Goal: Transaction & Acquisition: Purchase product/service

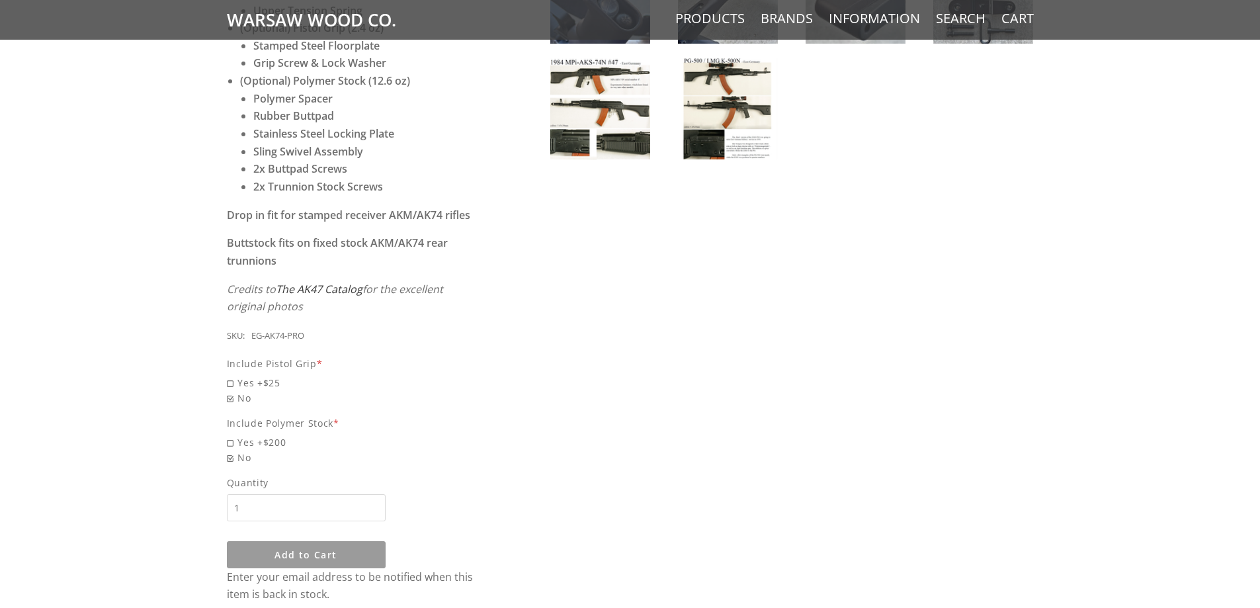
scroll to position [860, 0]
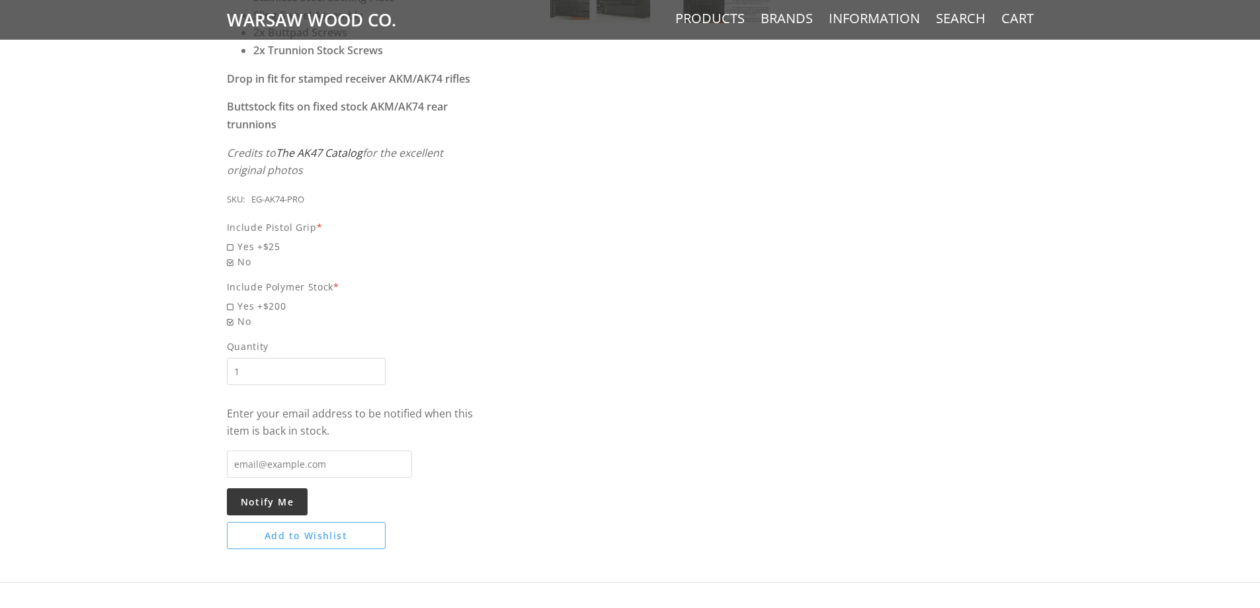
scroll to position [860, 0]
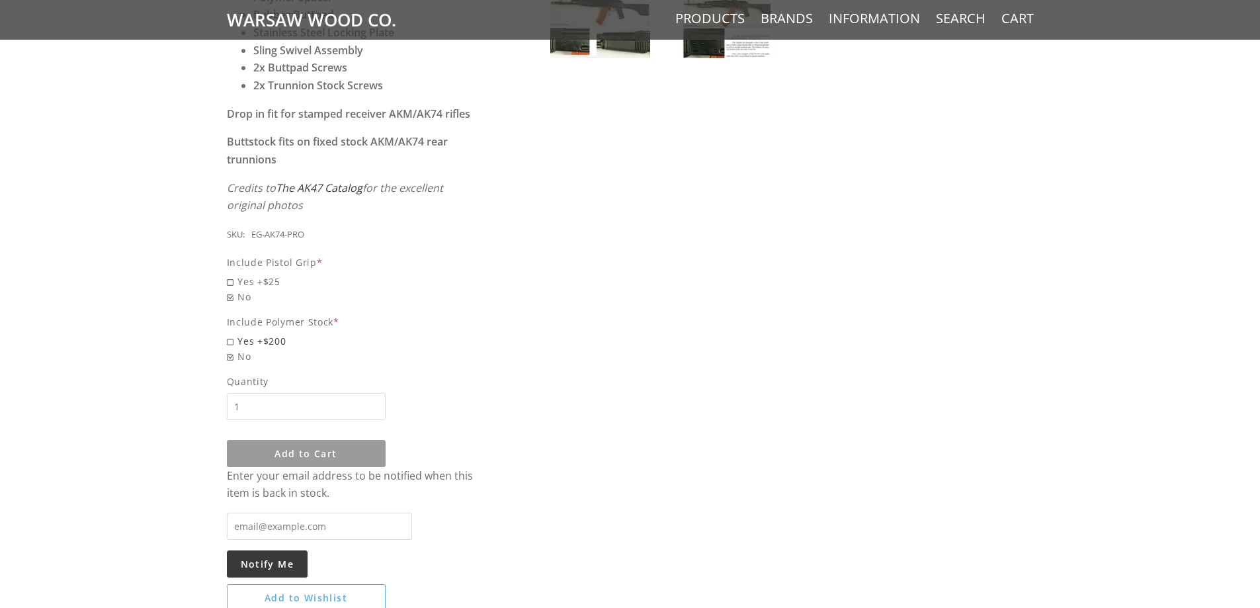
click at [241, 333] on span "Yes +$200" at bounding box center [353, 340] width 253 height 15
click at [241, 333] on input "Yes +$200" at bounding box center [319, 333] width 185 height 1
radio input "true"
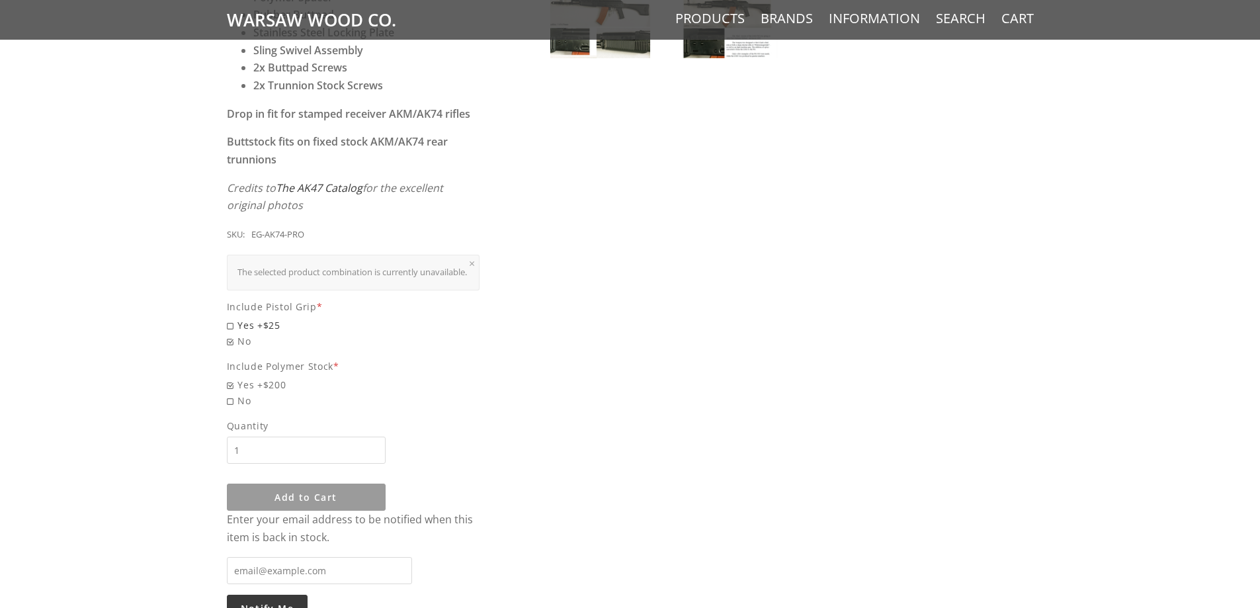
click at [253, 267] on div "The selected product combination is currently unavailable." at bounding box center [353, 272] width 232 height 15
click at [258, 321] on span "Yes +$25" at bounding box center [353, 324] width 253 height 15
click at [258, 318] on input "Yes +$25" at bounding box center [319, 317] width 185 height 1
radio input "true"
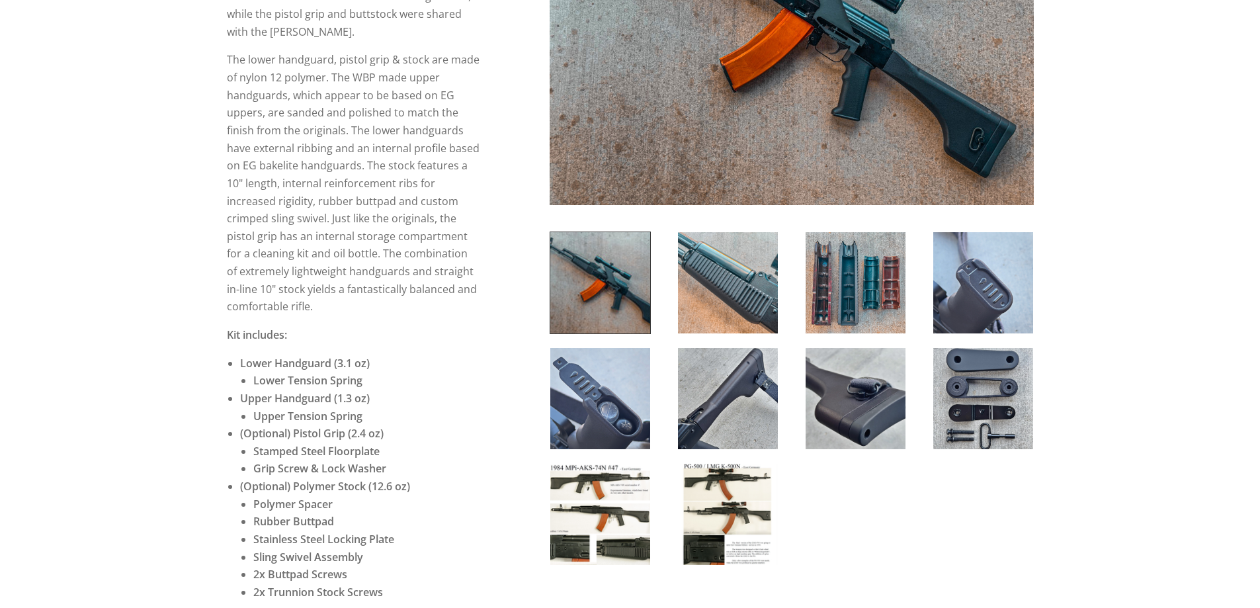
scroll to position [529, 0]
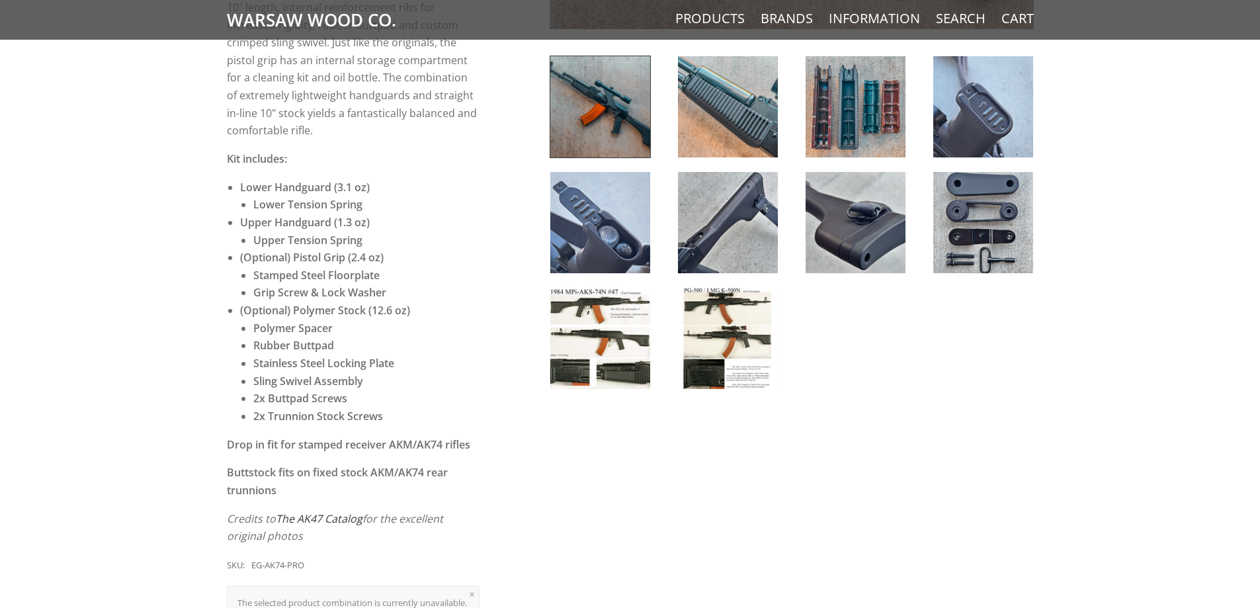
click at [626, 363] on img at bounding box center [600, 338] width 100 height 101
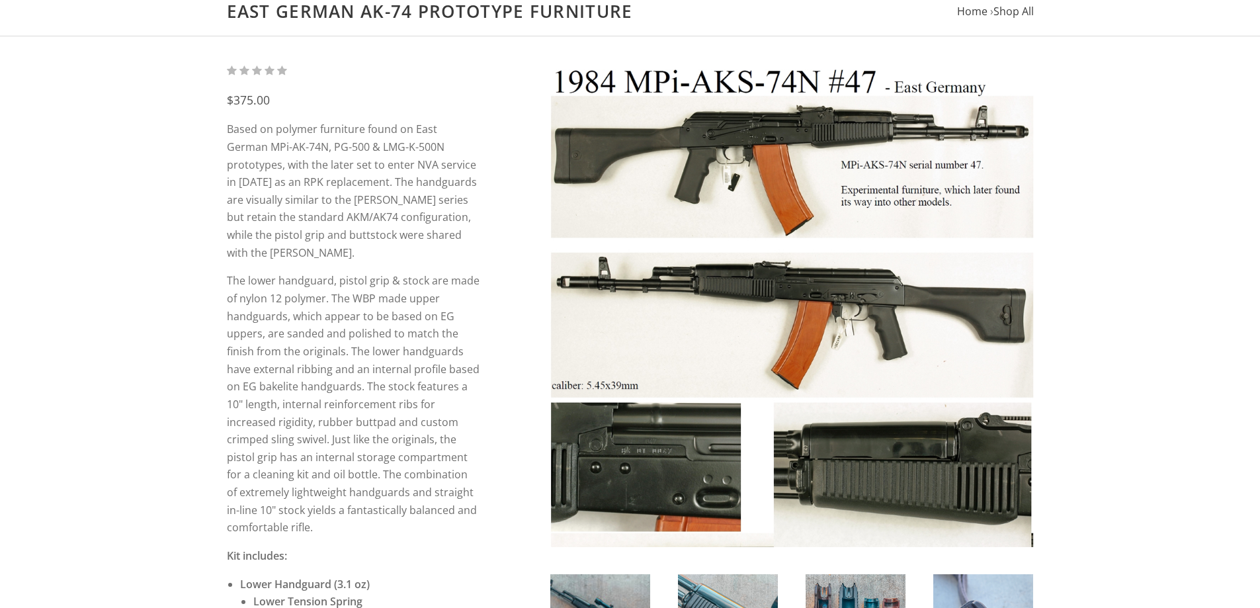
scroll to position [463, 0]
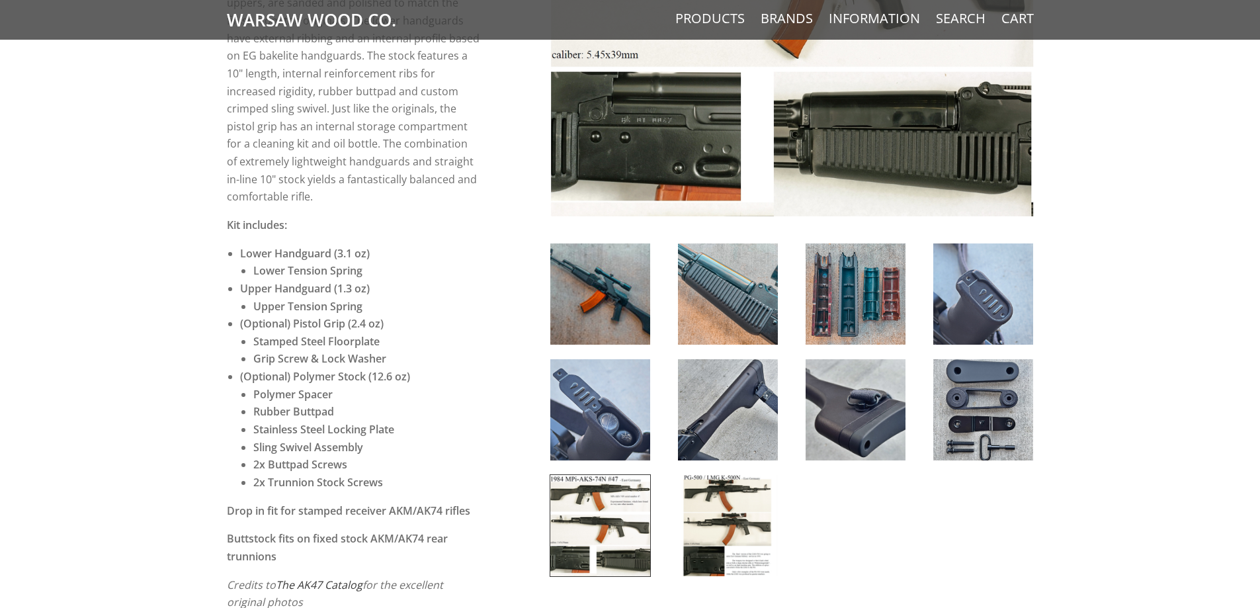
click at [740, 539] on img at bounding box center [728, 525] width 100 height 101
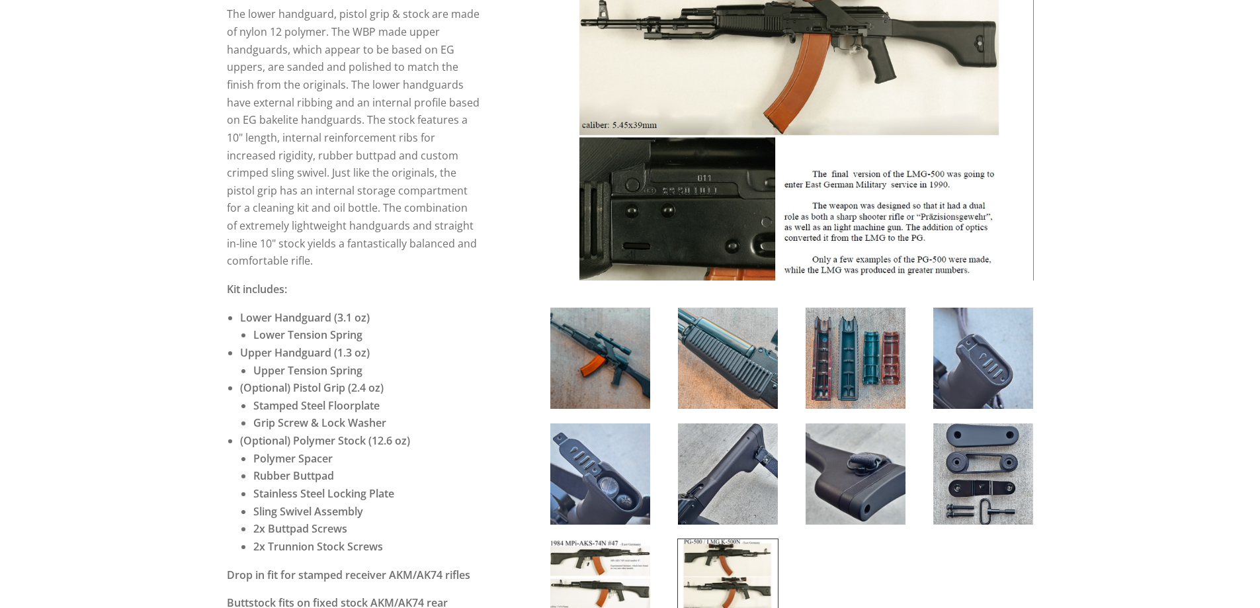
scroll to position [529, 0]
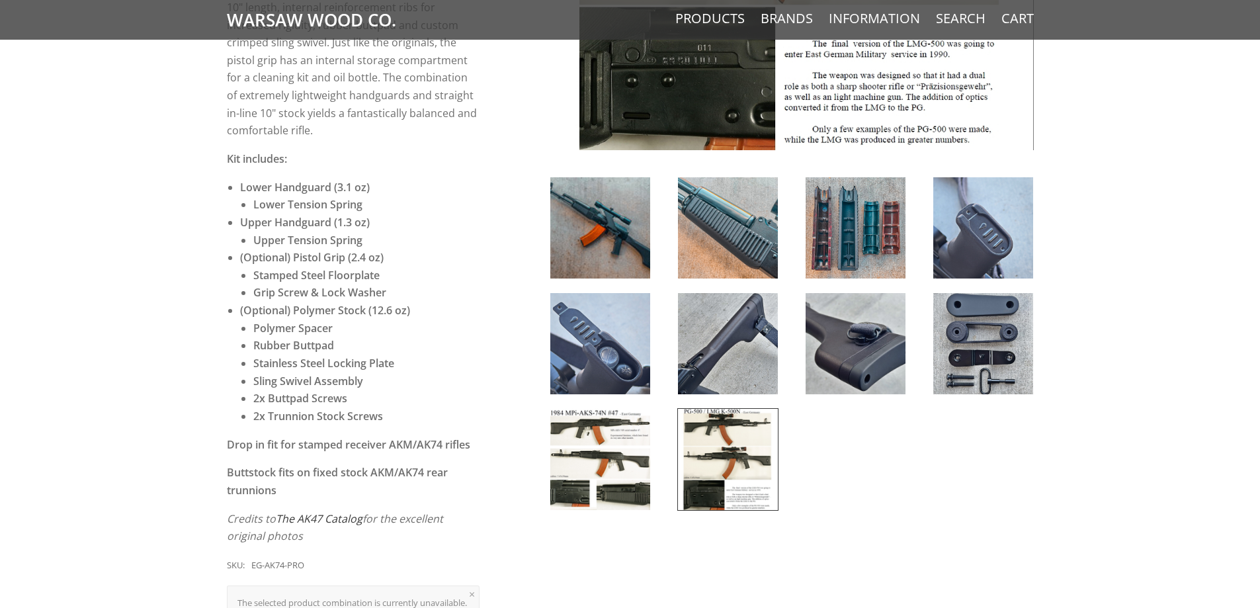
click at [653, 435] on div at bounding box center [600, 459] width 128 height 103
click at [630, 427] on img at bounding box center [600, 459] width 100 height 101
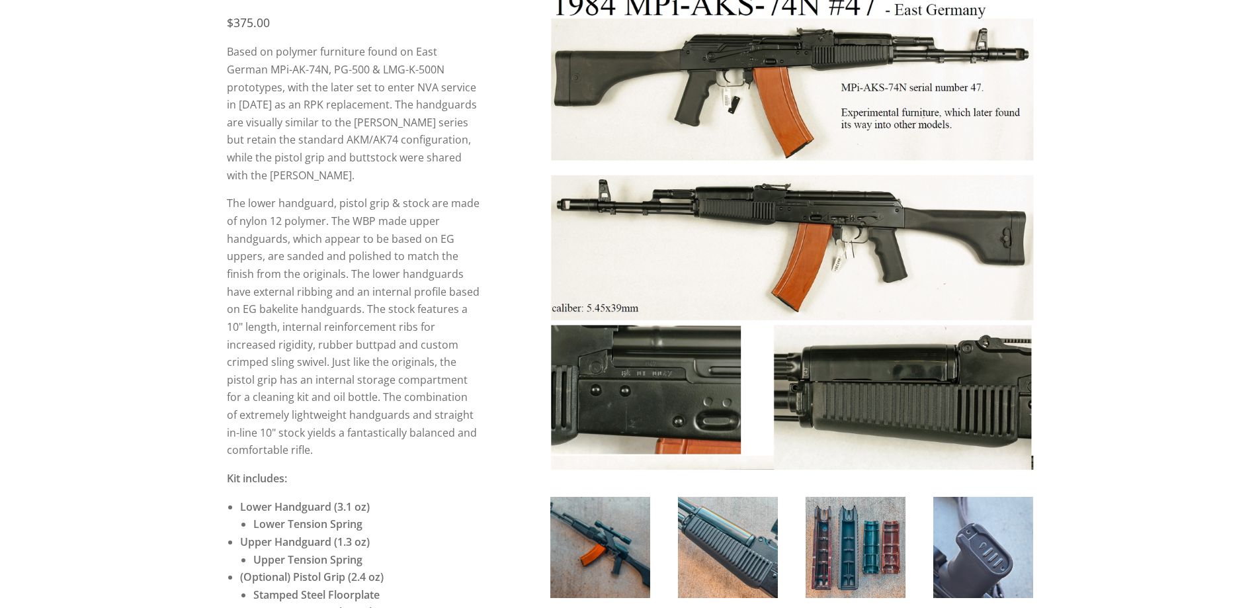
scroll to position [132, 0]
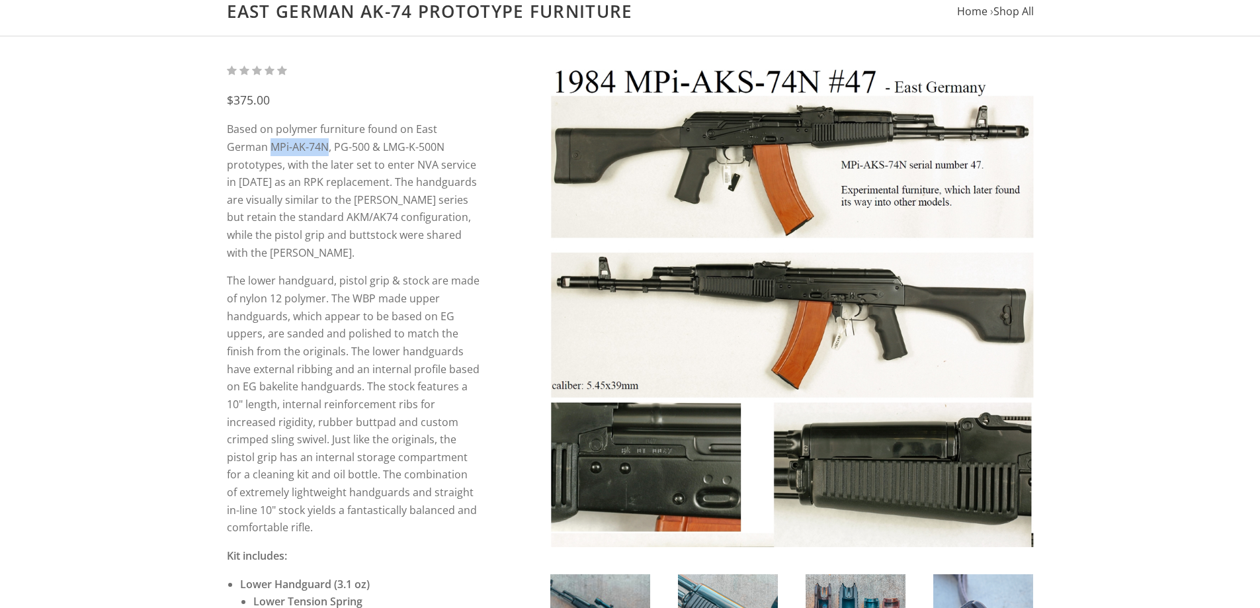
drag, startPoint x: 284, startPoint y: 144, endPoint x: 212, endPoint y: 147, distance: 72.2
